Goal: Information Seeking & Learning: Learn about a topic

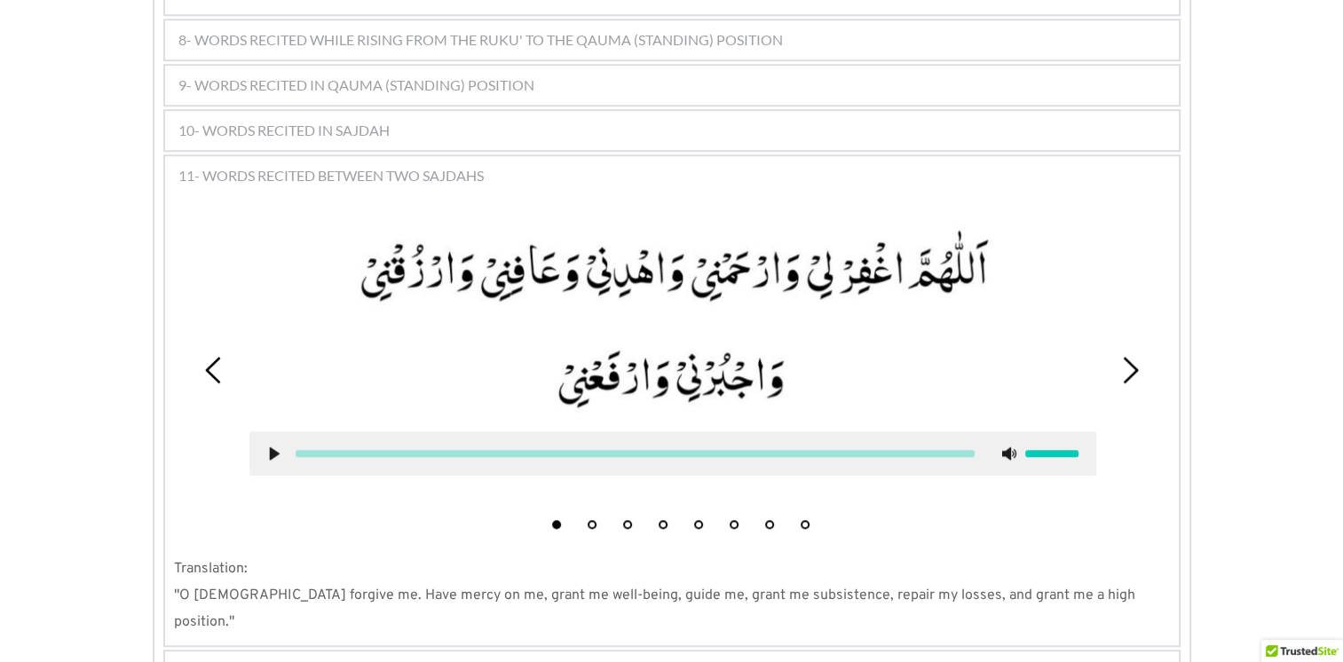
scroll to position [1361, 0]
click at [462, 167] on span "11- WORDS RECITED BETWEEN TWO SAJDAHS" at bounding box center [330, 177] width 305 height 21
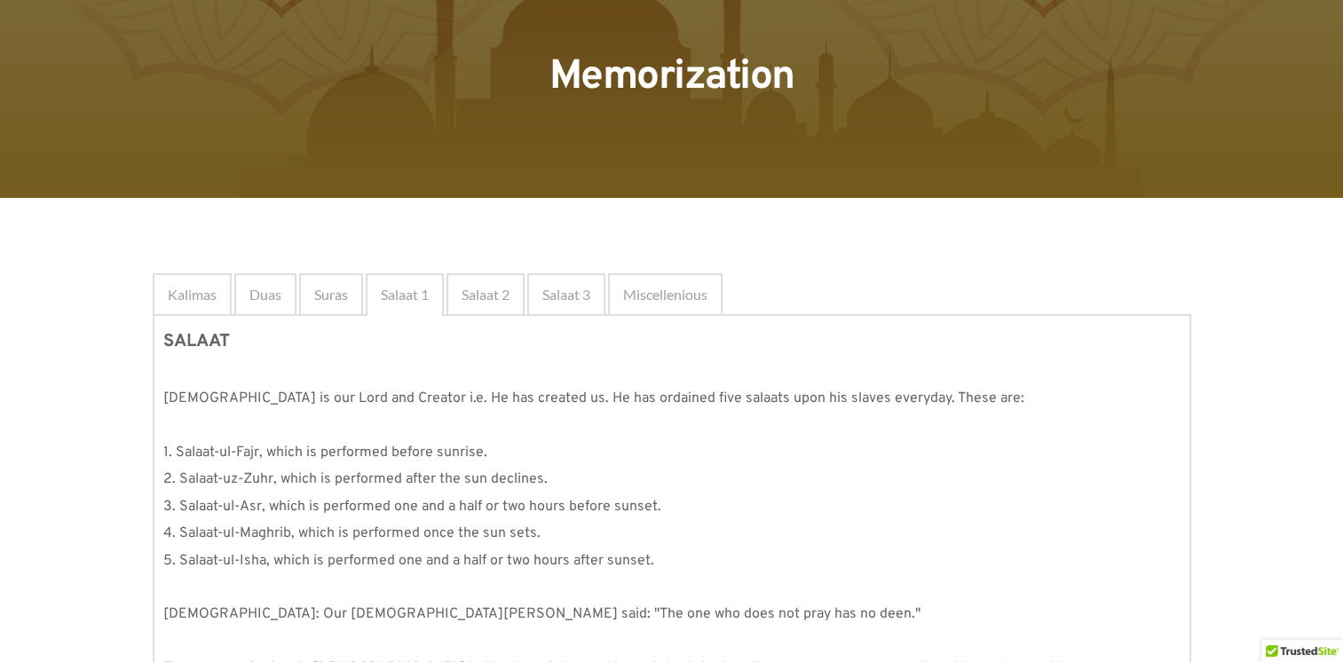
scroll to position [0, 0]
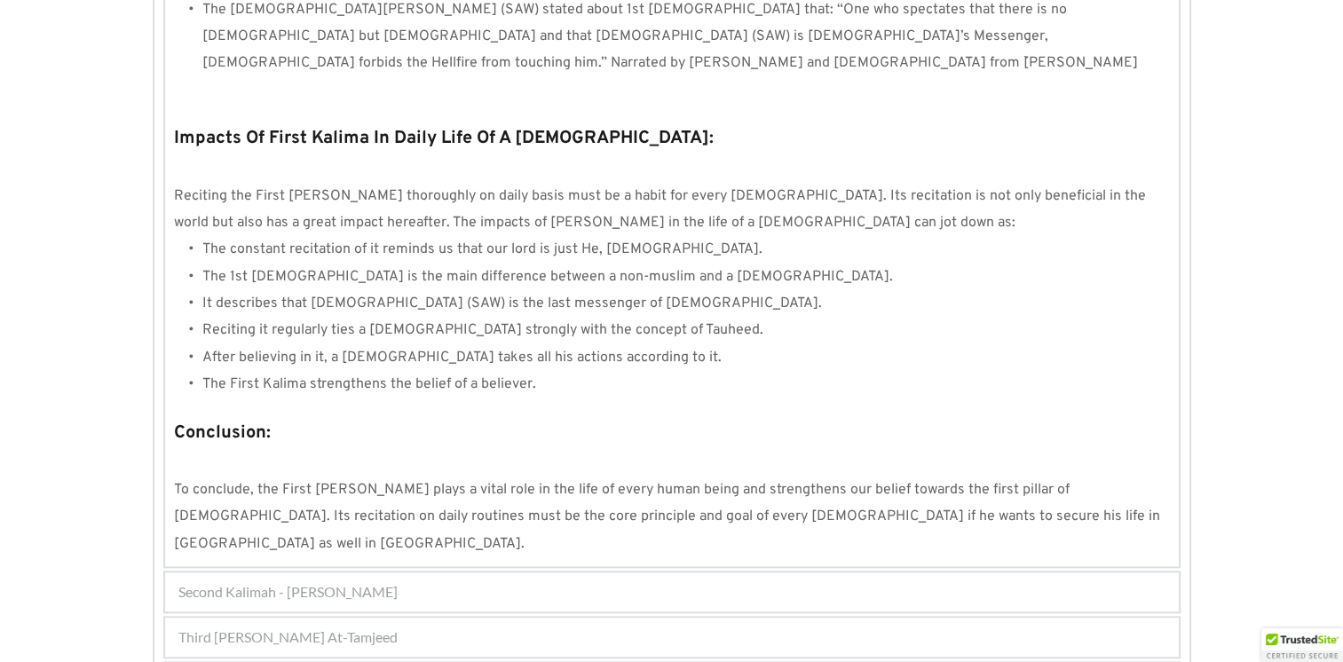
scroll to position [1598, 0]
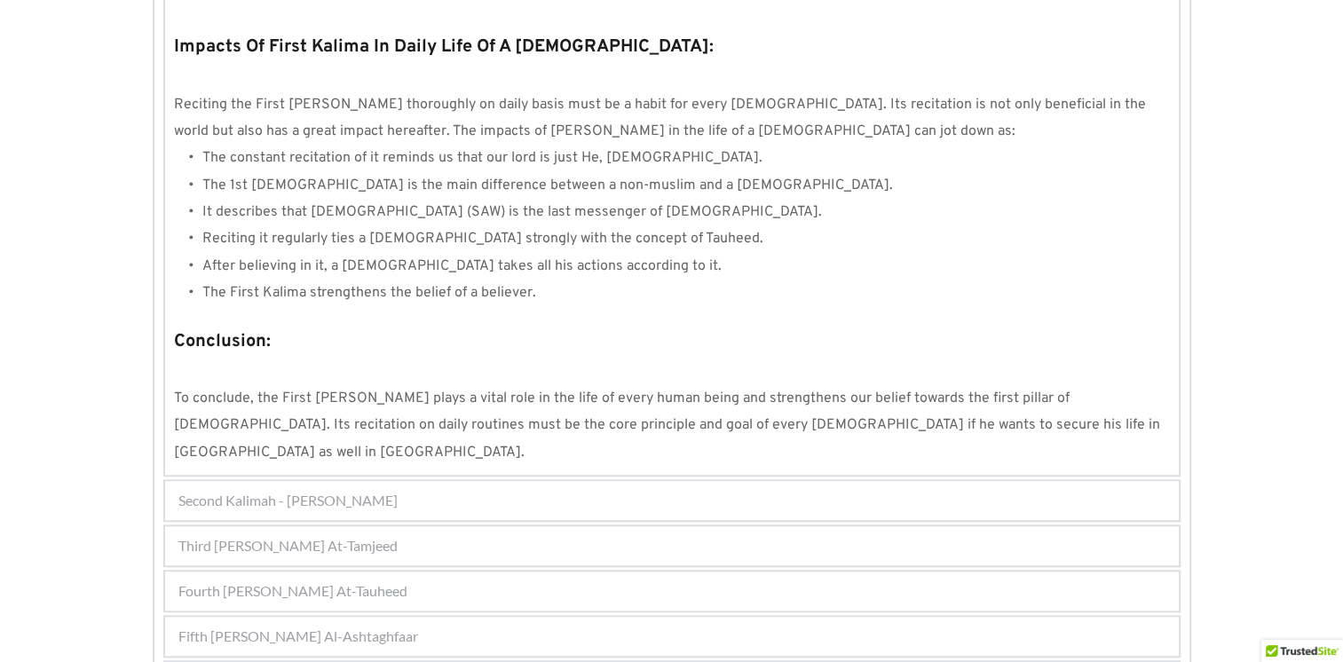
click at [345, 626] on span "Fifth Kalimah - Kalimah Al-Ashtaghfaar" at bounding box center [298, 636] width 240 height 21
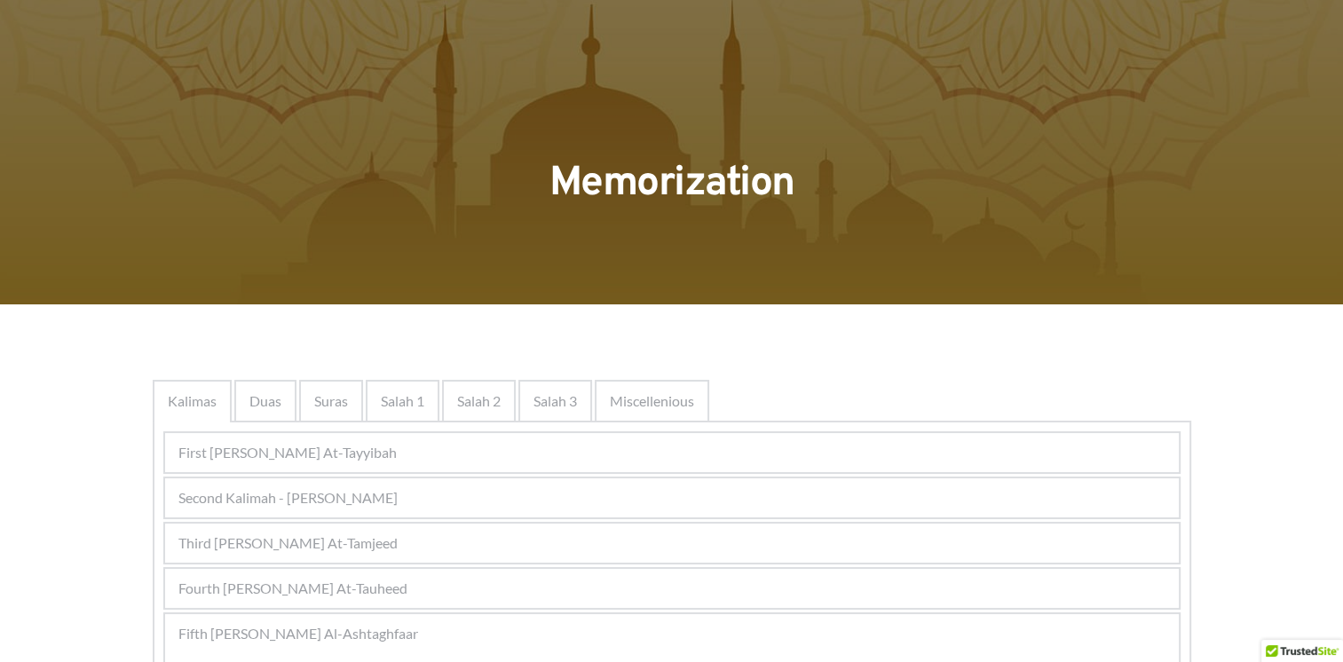
scroll to position [178, 0]
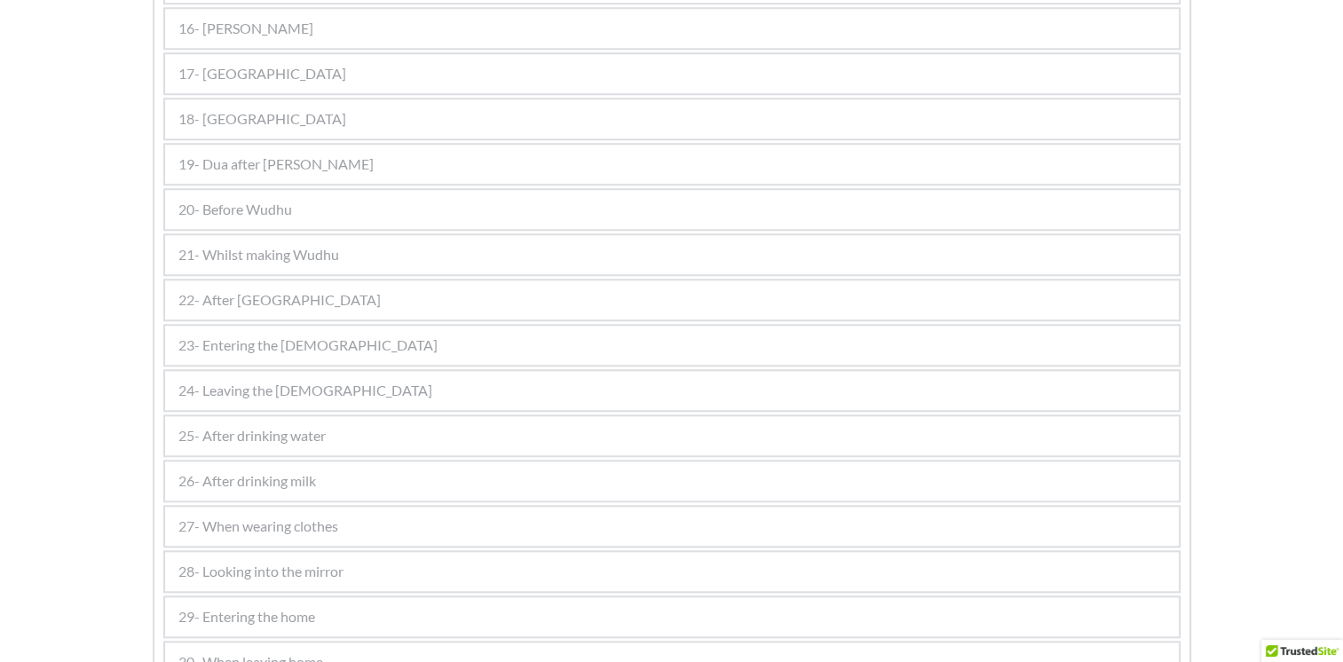
scroll to position [1542, 0]
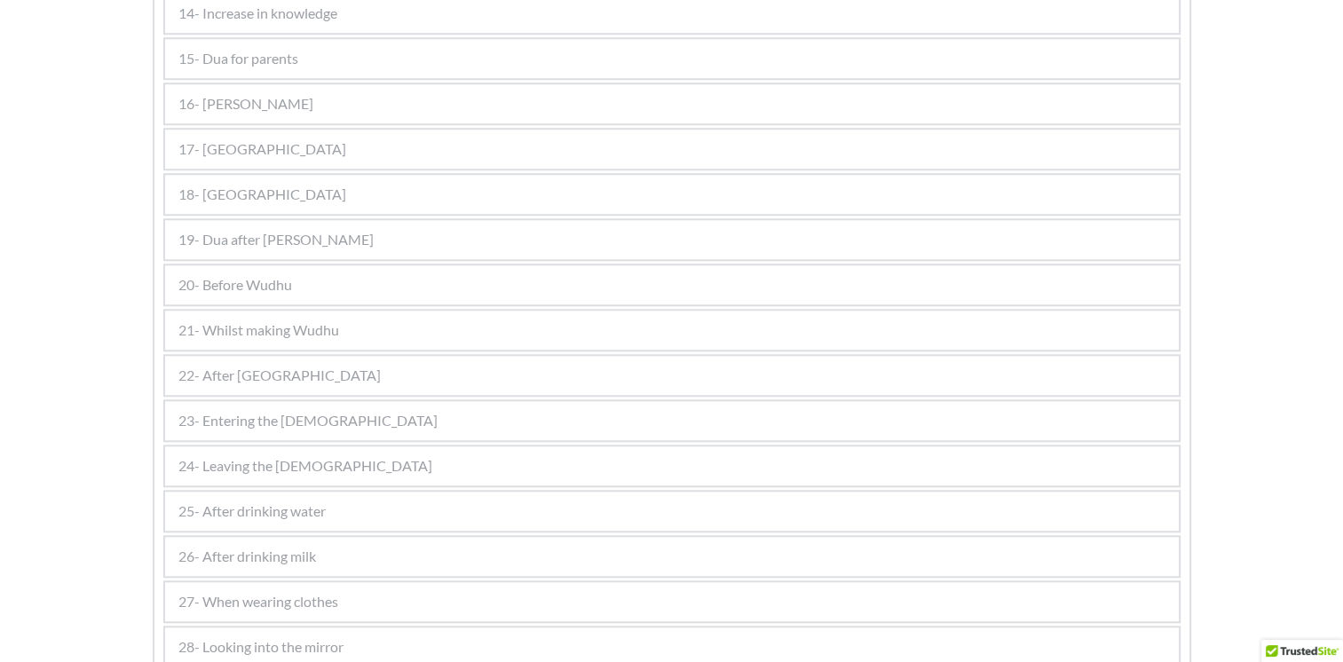
click at [209, 93] on span "16- [PERSON_NAME]" at bounding box center [245, 103] width 135 height 21
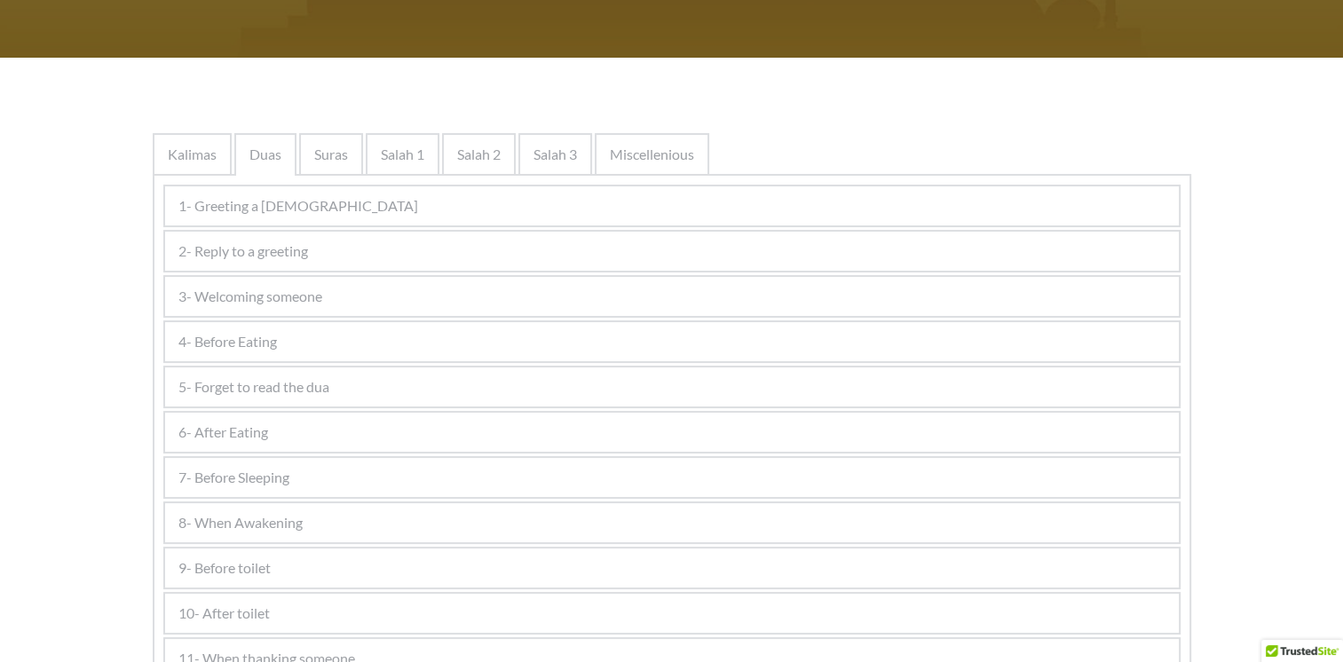
scroll to position [266, 0]
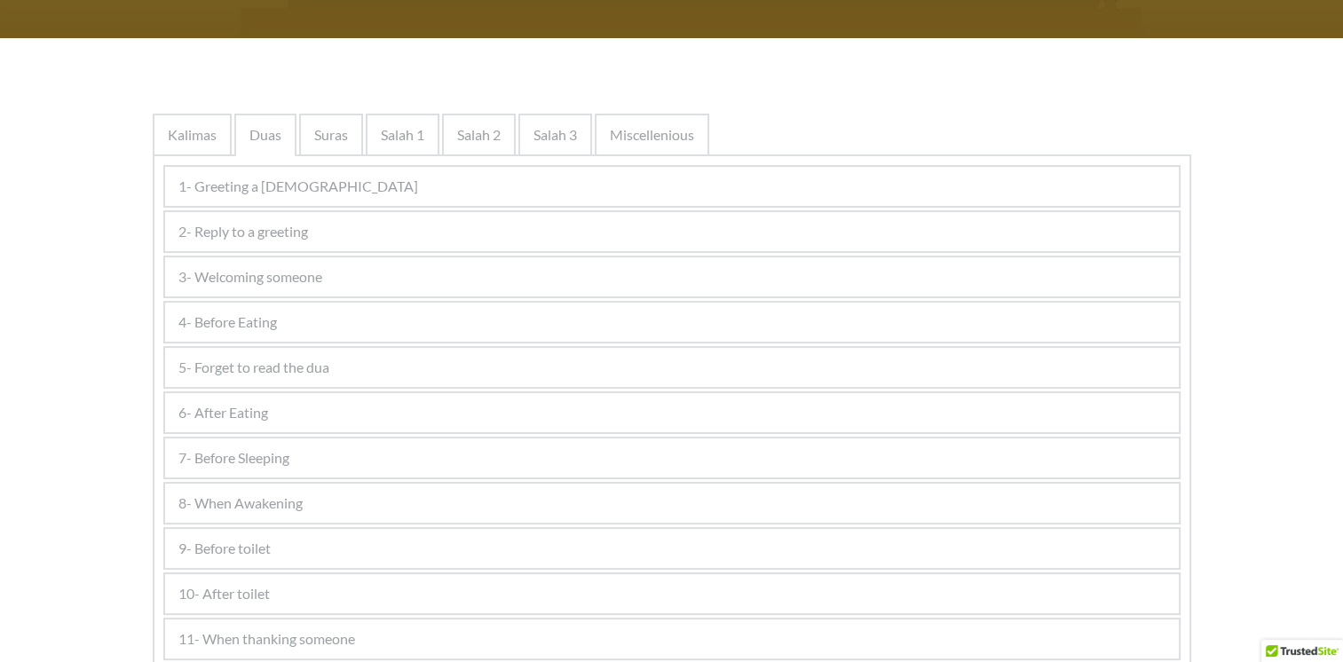
click at [291, 272] on span "3- Welcoming someone" at bounding box center [250, 276] width 144 height 21
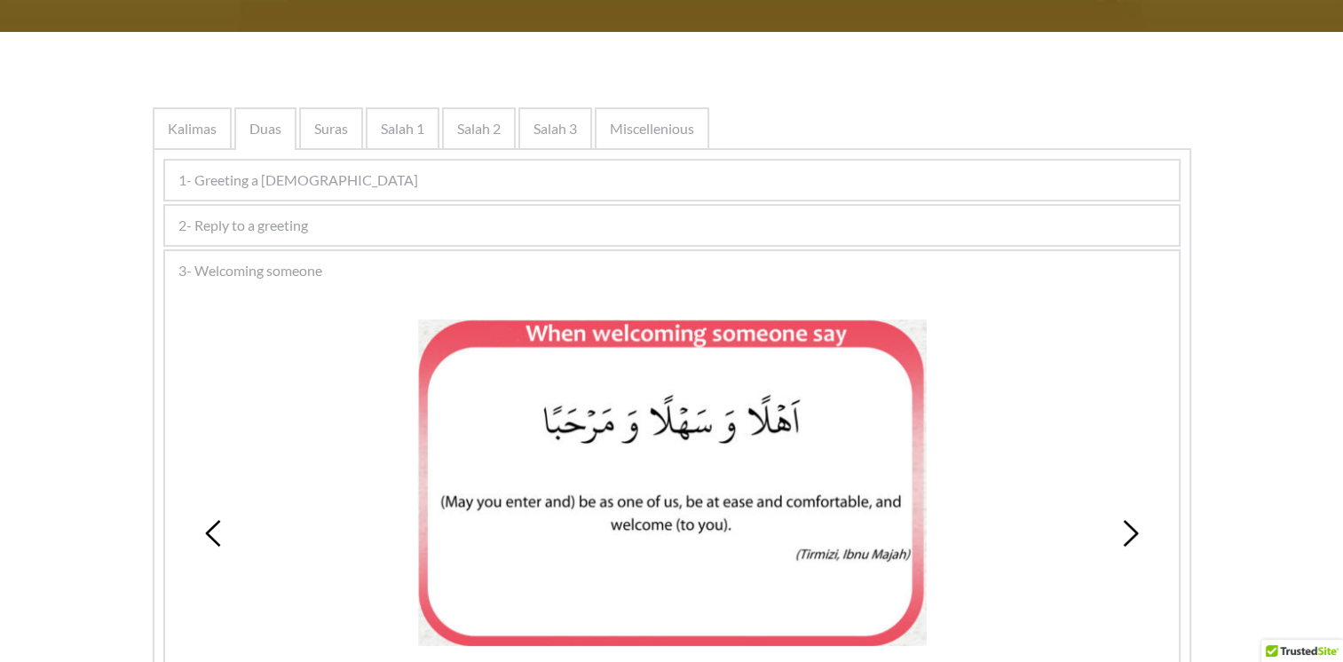
scroll to position [178, 0]
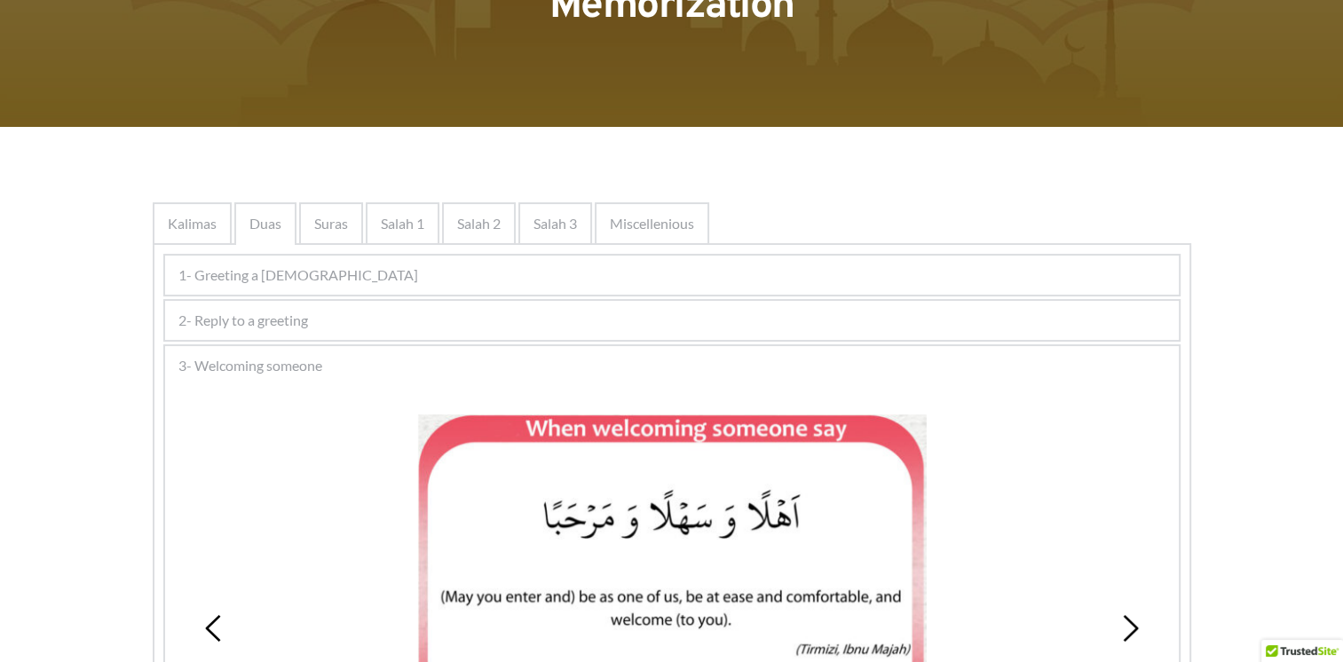
click at [232, 346] on div "3- Welcoming someone" at bounding box center [672, 365] width 1014 height 39
click at [218, 367] on span "3- Welcoming someone" at bounding box center [250, 365] width 144 height 21
click at [192, 355] on span "3- Welcoming someone" at bounding box center [250, 365] width 144 height 21
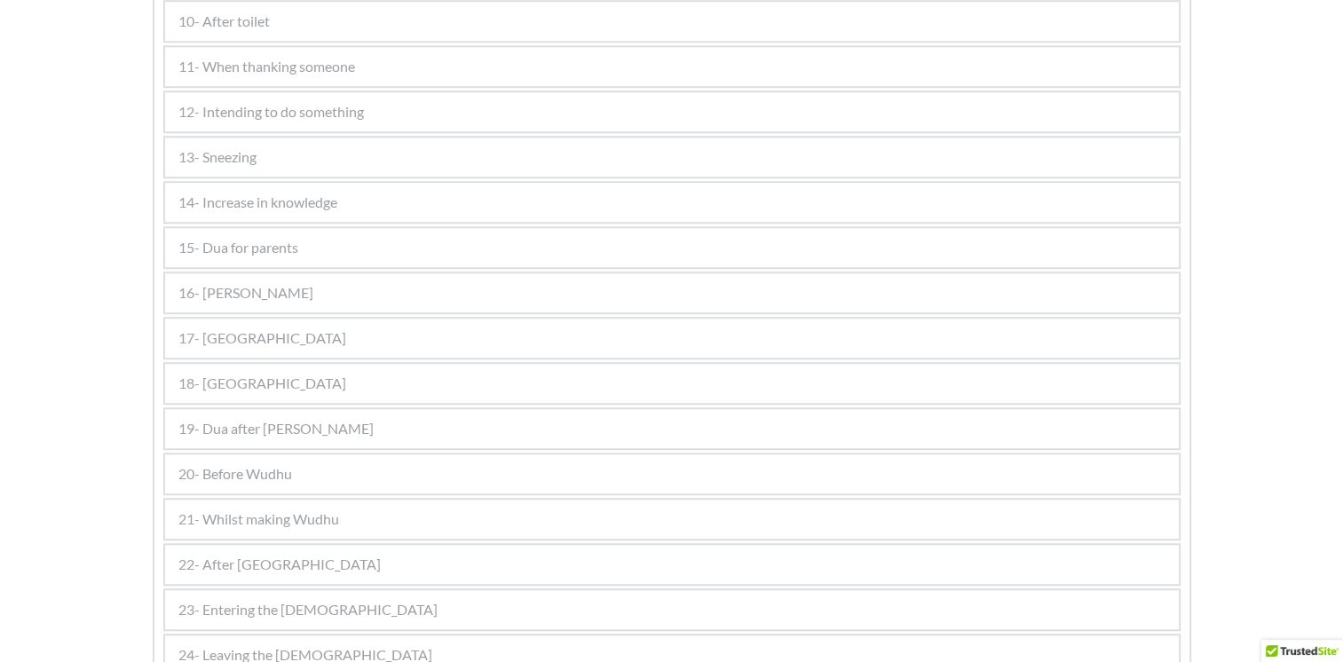
scroll to position [1331, 0]
